Goal: Transaction & Acquisition: Purchase product/service

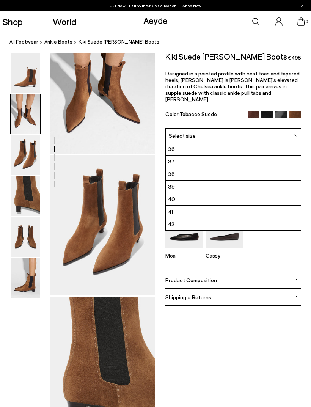
scroll to position [179, 0]
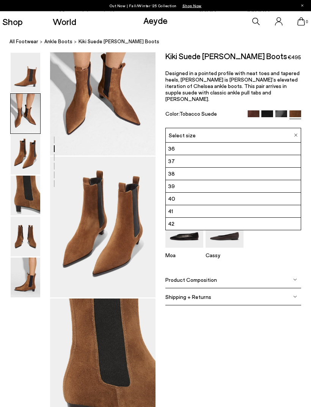
scroll to position [179, 0]
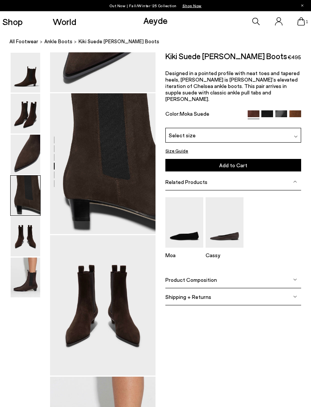
scroll to position [386, 0]
